Goal: Transaction & Acquisition: Purchase product/service

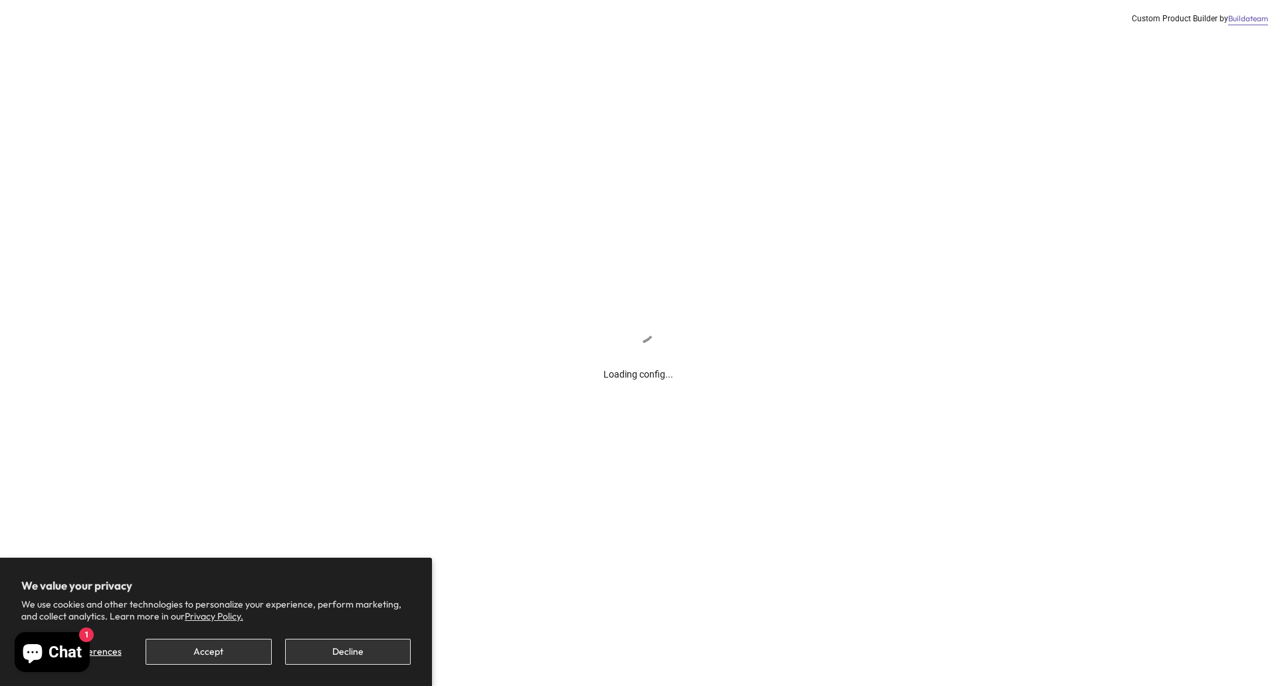
click at [496, 66] on div "Loading config... Custom Product Builder by Buildateam" at bounding box center [638, 343] width 1276 height 686
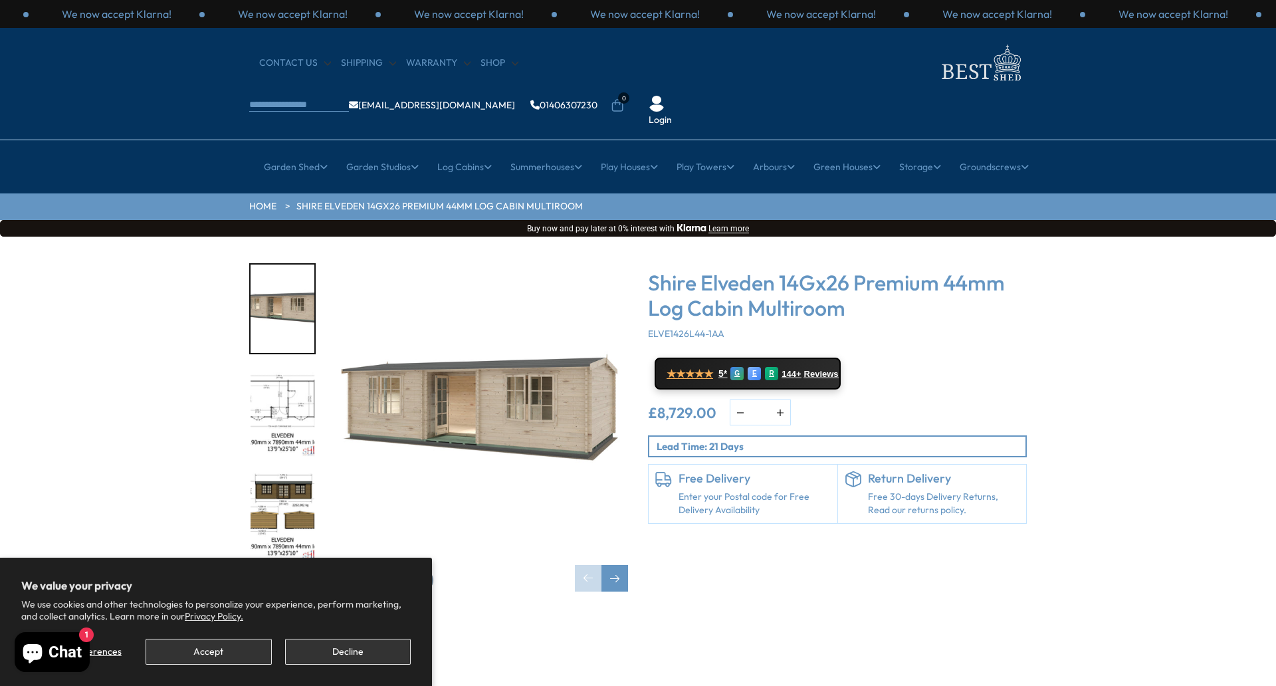
scroll to position [66, 0]
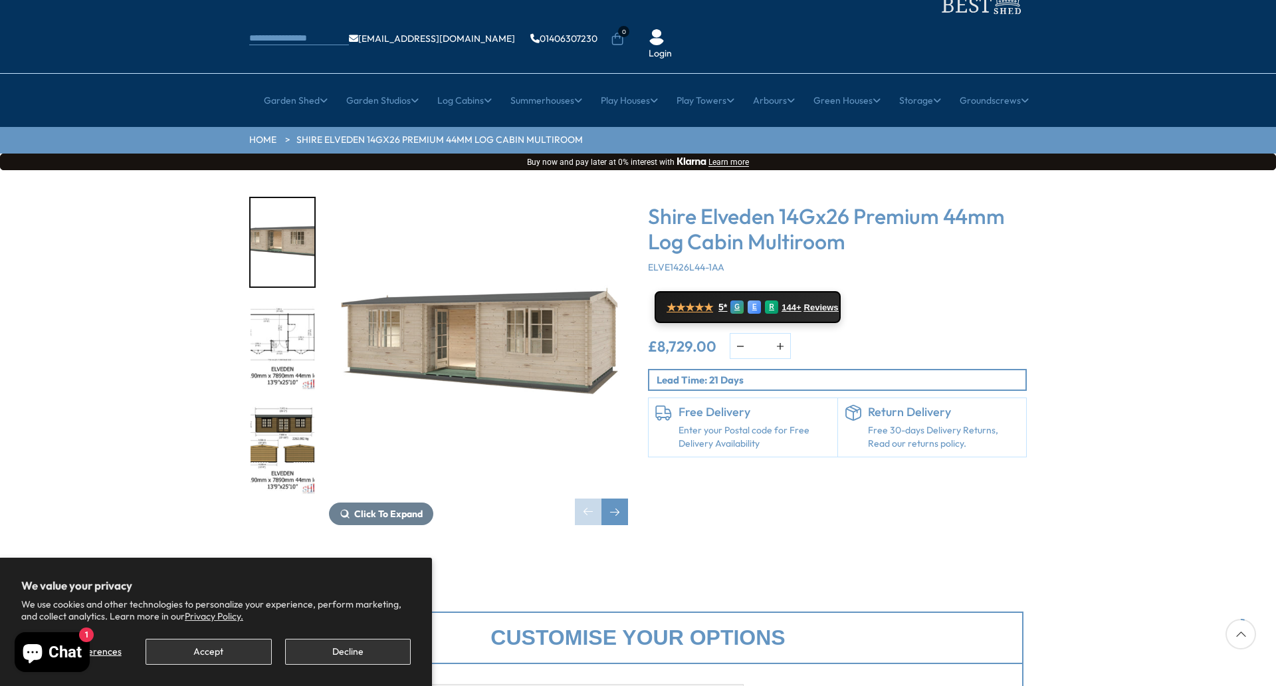
click at [103, 296] on div "Click To Expand Click To Expand Click To Expand Click To Expand Click To Expand…" at bounding box center [638, 370] width 1276 height 401
click at [506, 197] on img "1 / 10" at bounding box center [478, 346] width 299 height 299
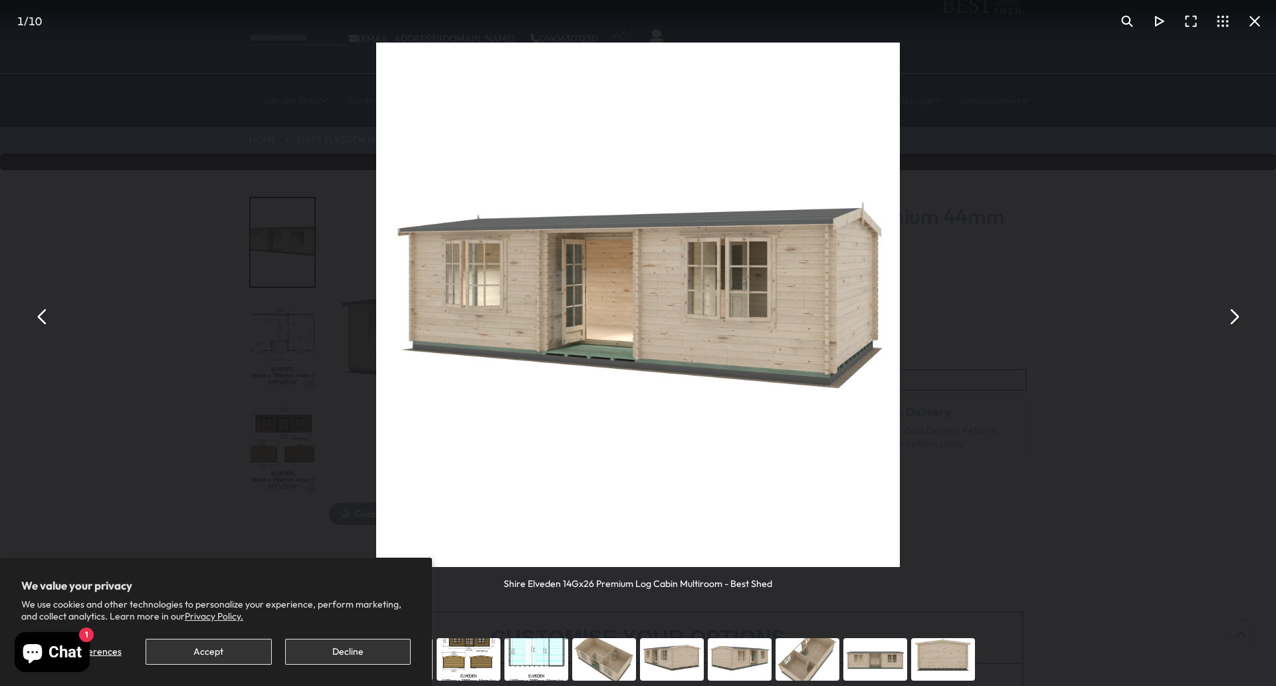
click at [479, 314] on img "You can close this modal content with the ESC key" at bounding box center [638, 305] width 524 height 524
click at [634, 241] on img "You can close this modal content with the ESC key" at bounding box center [638, 305] width 524 height 524
